Goal: Task Accomplishment & Management: Complete application form

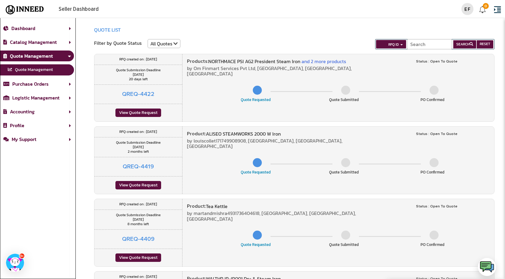
click at [156, 114] on div "View Quote Request" at bounding box center [138, 113] width 46 height 8
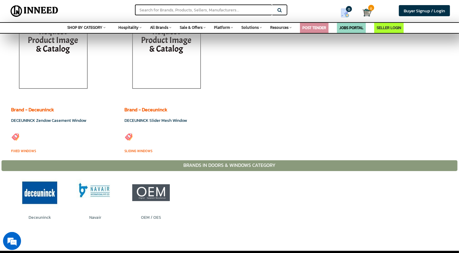
click at [31, 9] on img at bounding box center [34, 11] width 53 height 15
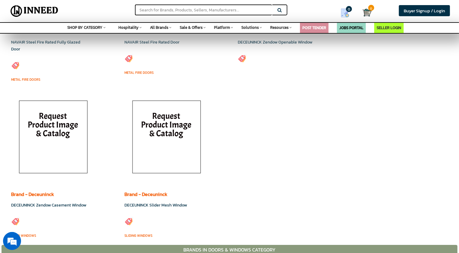
scroll to position [1274, 0]
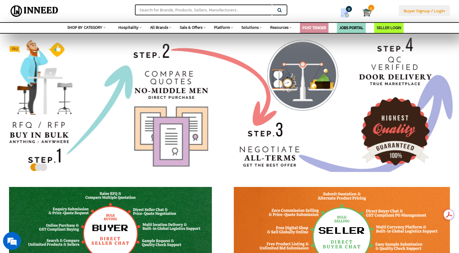
click at [416, 9] on span "Buyer Signup / Login" at bounding box center [424, 10] width 41 height 7
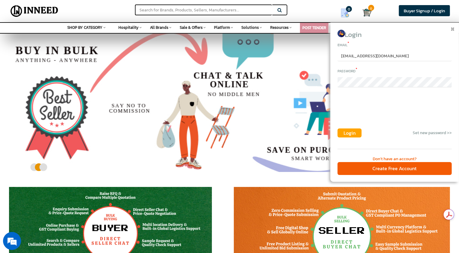
click at [348, 132] on span "Login" at bounding box center [350, 133] width 12 height 7
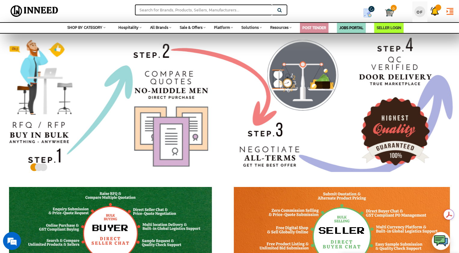
click at [419, 10] on div "OF" at bounding box center [420, 11] width 11 height 11
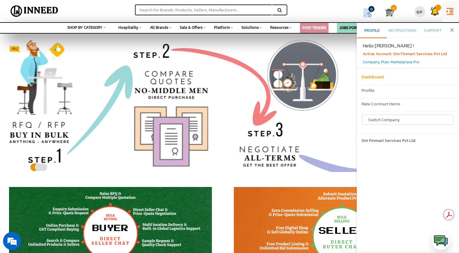
click at [373, 77] on h6 "Dashboard" at bounding box center [408, 77] width 93 height 5
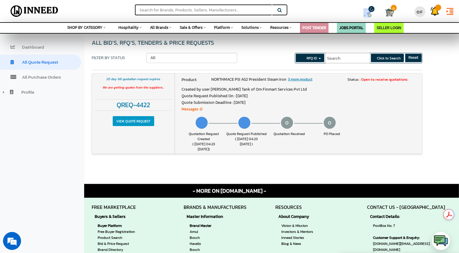
click at [130, 124] on input "View Quote Request" at bounding box center [133, 121] width 41 height 10
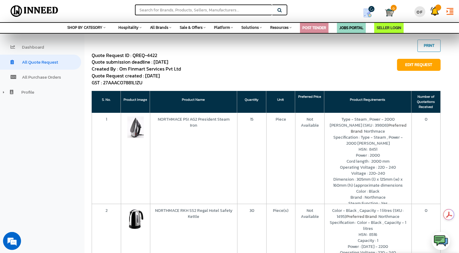
click at [422, 63] on span "Edit Request" at bounding box center [419, 65] width 44 height 12
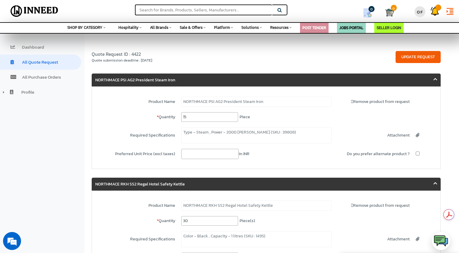
select select "0"
select select "From Delivery Date"
select select "3365"
select select "[MEDICAL_DATA]"
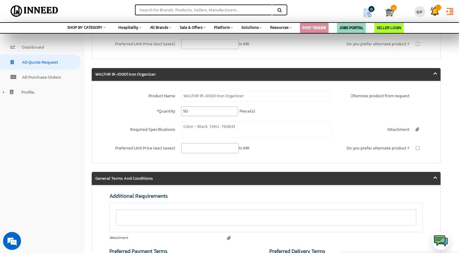
scroll to position [319, 0]
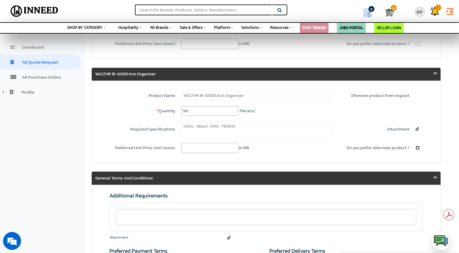
click at [418, 146] on input "checkbox" at bounding box center [418, 148] width 4 height 4
checkbox input "true"
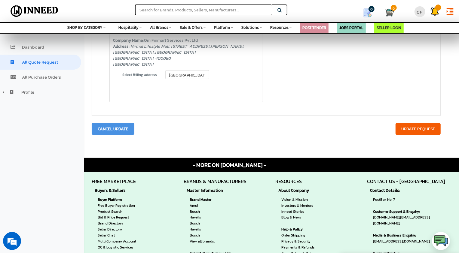
scroll to position [622, 0]
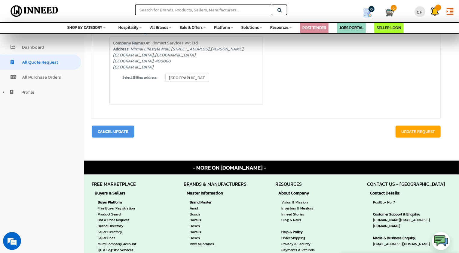
click at [405, 129] on input "Update Request" at bounding box center [418, 132] width 45 height 12
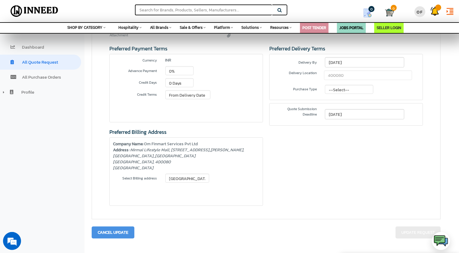
scroll to position [521, 0]
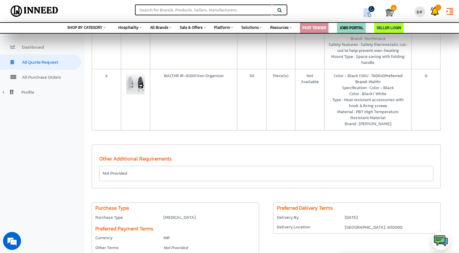
scroll to position [327, 0]
